Goal: Communication & Community: Answer question/provide support

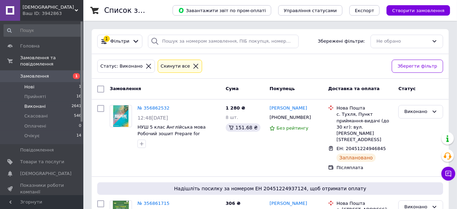
click at [30, 84] on span "Нові" at bounding box center [29, 87] width 10 height 6
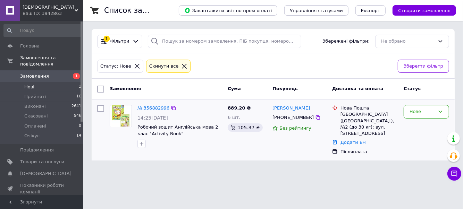
click at [143, 107] on link "№ 356882996" at bounding box center [154, 108] width 32 height 5
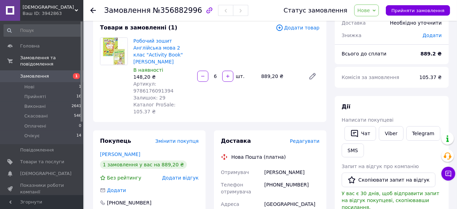
scroll to position [43, 0]
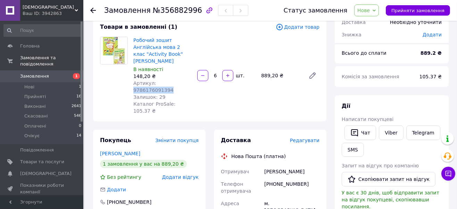
drag, startPoint x: 154, startPoint y: 76, endPoint x: 190, endPoint y: 73, distance: 36.2
click at [190, 80] on div "Артикул: 9786176091394" at bounding box center [162, 87] width 58 height 14
copy span "9786176091394"
click at [152, 49] on link "Робочий зошит Англійська мова 2 клас "Activity Book" [PERSON_NAME]" at bounding box center [158, 51] width 50 height 26
click at [364, 131] on button "Чат" at bounding box center [361, 133] width 32 height 15
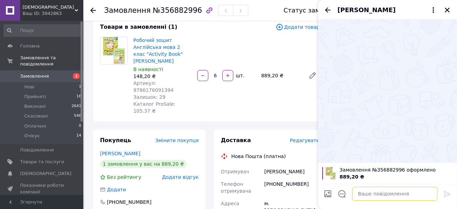
click at [367, 195] on textarea at bounding box center [394, 194] width 85 height 14
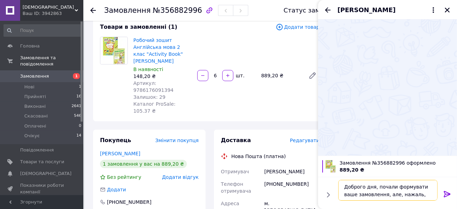
scroll to position [0, 0]
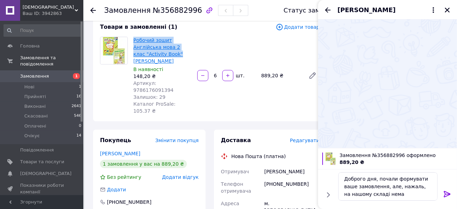
drag, startPoint x: 131, startPoint y: 37, endPoint x: 165, endPoint y: 55, distance: 38.1
click at [165, 55] on div "Робочий зошит Англійська мова 2 клас "Activity Book" [PERSON_NAME] В наявності …" at bounding box center [163, 75] width 64 height 81
copy link "Робочий зошит Англійська мова 2 клас "Activity Book""
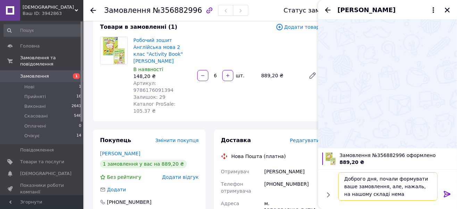
click at [371, 187] on textarea "Доброго дня, почали формувати ваше замовлення, але, нажаль, на нашому складі не…" at bounding box center [387, 187] width 99 height 28
paste textarea "Робочий зошит Англійська мова 2 клас "Activity Book""
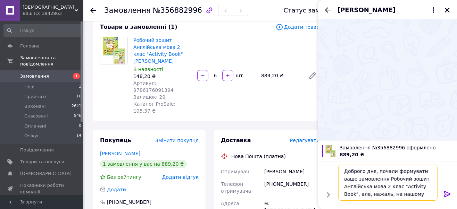
click at [427, 195] on textarea "Доброго дня, почали формувати ваше замовлення Робочий зошит Англійська мова 2 к…" at bounding box center [387, 183] width 99 height 36
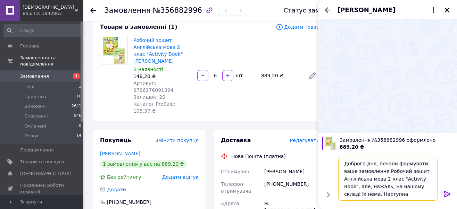
drag, startPoint x: 373, startPoint y: 185, endPoint x: 430, endPoint y: 186, distance: 56.3
click at [430, 186] on textarea "Доброго дня, почали формувати ваше замовлення Робочий зошит Англійська мова 2 к…" at bounding box center [387, 179] width 99 height 44
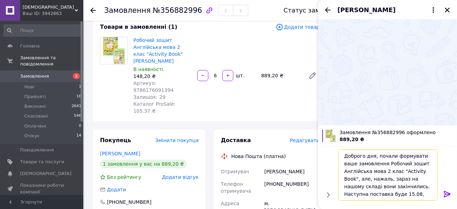
click at [427, 187] on textarea "Доброго дня, почали формувати ваше замовлення Робочий зошит Англійська мова 2 к…" at bounding box center [387, 175] width 99 height 51
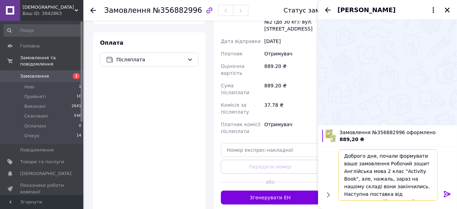
scroll to position [8, 0]
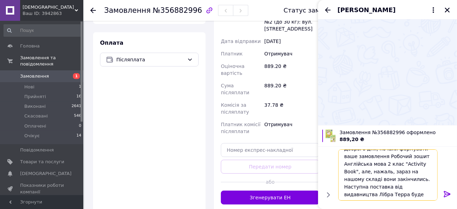
click at [375, 195] on textarea "Доброго дня, почали формувати ваше замовлення Робочий зошит Англійська мова 2 к…" at bounding box center [387, 175] width 99 height 51
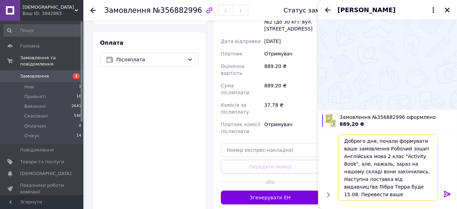
scroll to position [0, 0]
click at [423, 196] on textarea "Доброго дня, почали формувати ваше замовлення Робочий зошит Англійська мова 2 к…" at bounding box center [387, 167] width 99 height 67
type textarea "Доброго дня, почали формувати ваше замовлення Робочий зошит Англійська мова 2 к…"
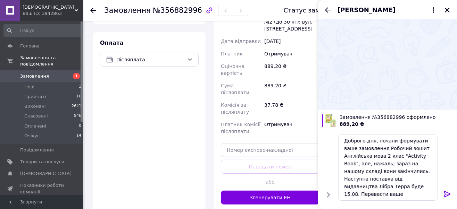
click at [445, 195] on icon at bounding box center [447, 194] width 7 height 6
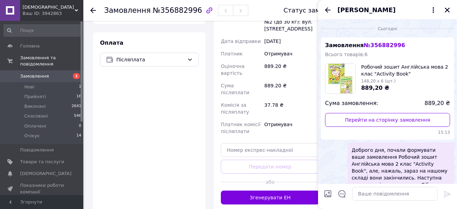
scroll to position [0, 0]
click at [446, 9] on icon "Закрити" at bounding box center [447, 10] width 5 height 5
